Goal: Subscribe to service/newsletter

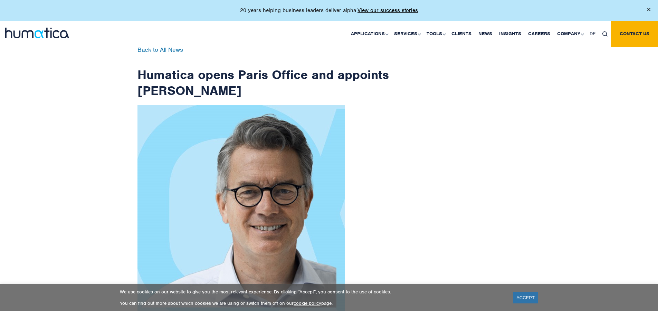
scroll to position [1102, 0]
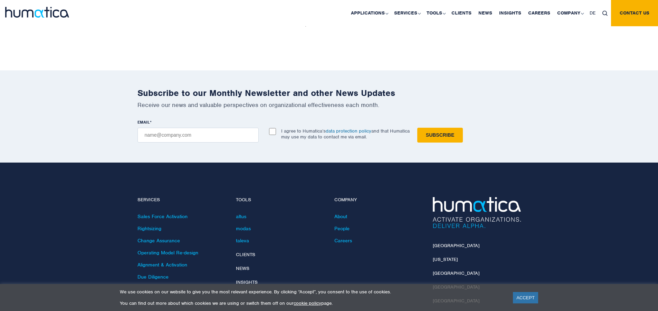
checkbox input "true"
type input "[EMAIL_ADDRESS][DOMAIN_NAME]"
click at [417, 128] on input "Subscribe" at bounding box center [440, 135] width 46 height 15
